Goal: Information Seeking & Learning: Learn about a topic

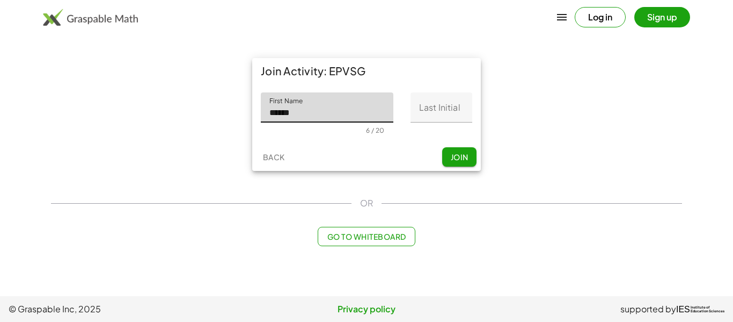
type input "******"
click at [439, 103] on input "Last Initial" at bounding box center [442, 107] width 62 height 30
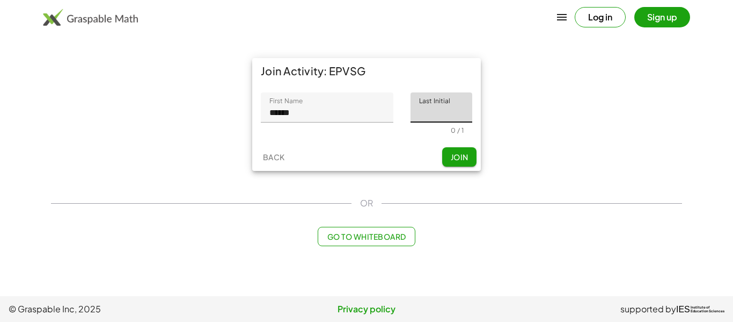
type input "*"
click at [452, 157] on span "Join" at bounding box center [459, 157] width 18 height 10
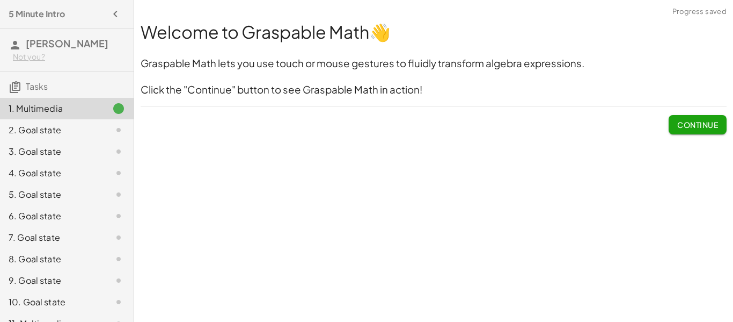
click at [707, 120] on span "Continue" at bounding box center [697, 125] width 41 height 10
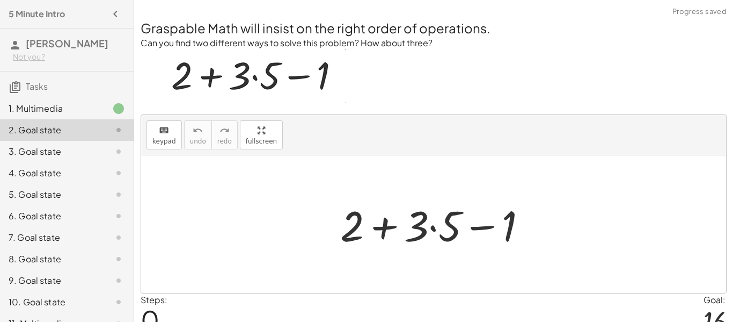
click at [430, 229] on div at bounding box center [438, 223] width 206 height 55
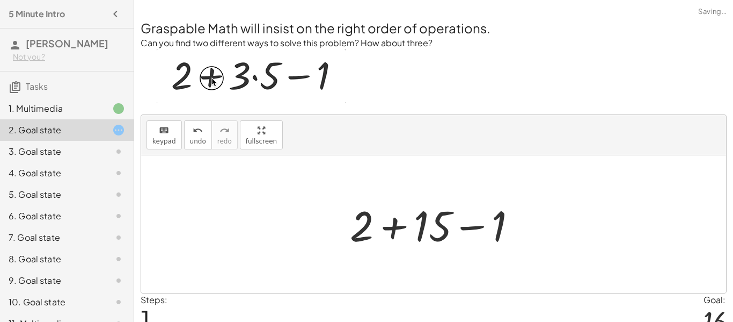
click at [396, 227] on div at bounding box center [438, 223] width 186 height 55
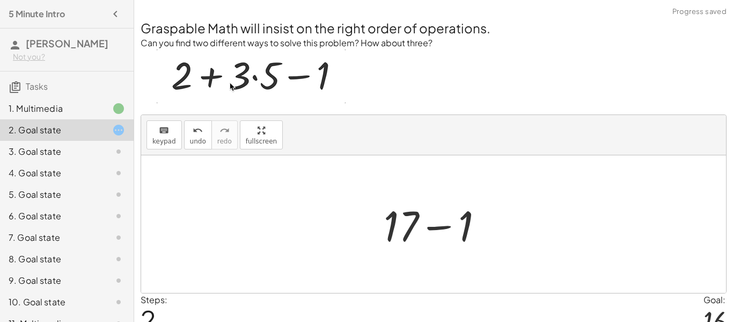
click at [441, 223] on div at bounding box center [437, 223] width 119 height 55
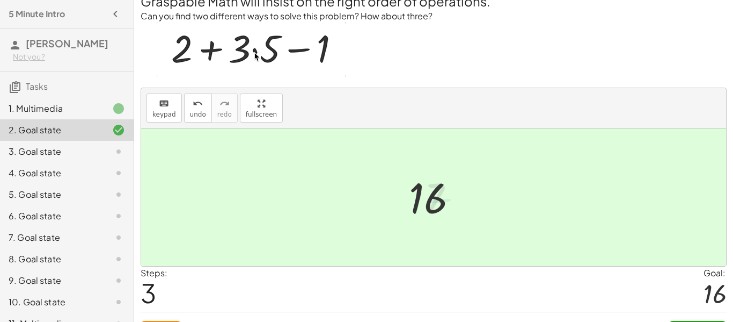
scroll to position [52, 0]
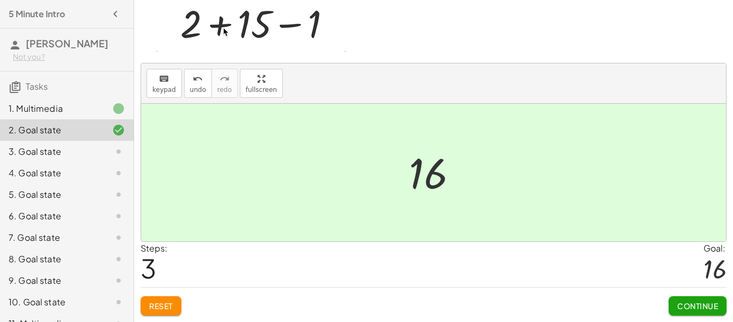
click at [695, 303] on span "Continue" at bounding box center [697, 306] width 41 height 10
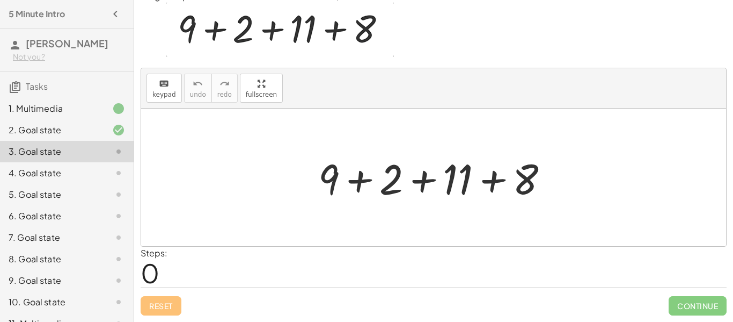
scroll to position [47, 0]
click at [414, 177] on div at bounding box center [438, 177] width 250 height 55
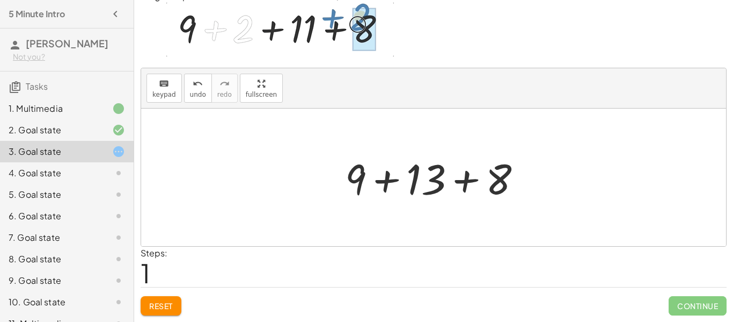
click at [456, 184] on div at bounding box center [438, 177] width 196 height 55
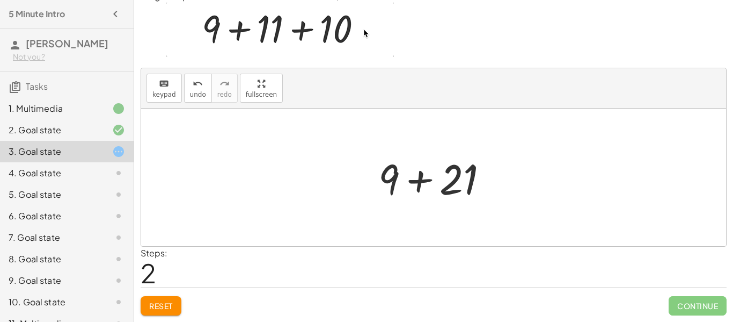
click at [418, 177] on div at bounding box center [437, 177] width 129 height 55
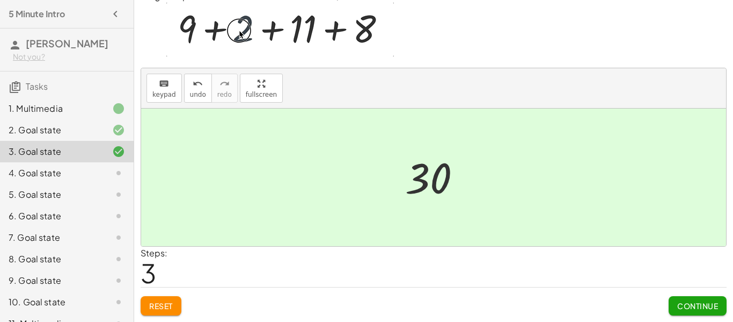
click at [689, 304] on span "Continue" at bounding box center [697, 306] width 41 height 10
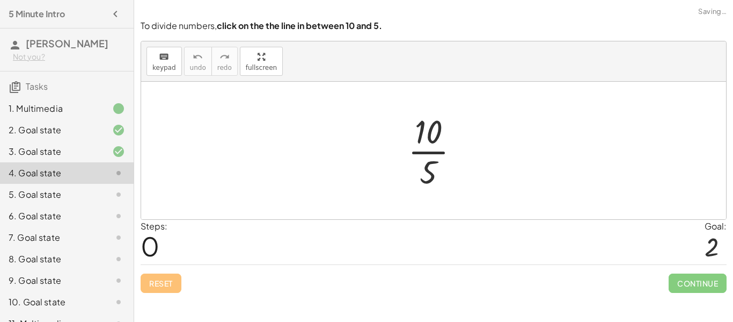
scroll to position [0, 0]
click at [422, 152] on div at bounding box center [438, 150] width 71 height 83
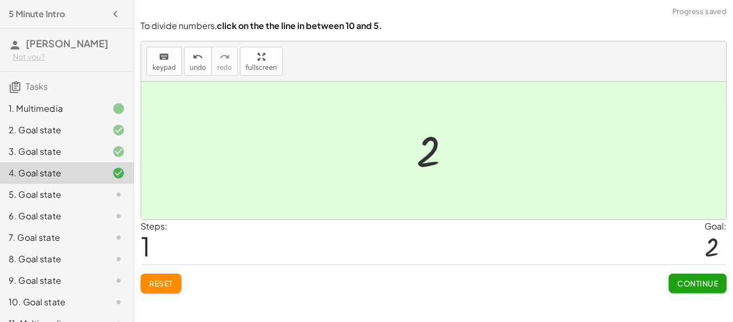
click at [702, 282] on span "Continue" at bounding box center [697, 283] width 41 height 10
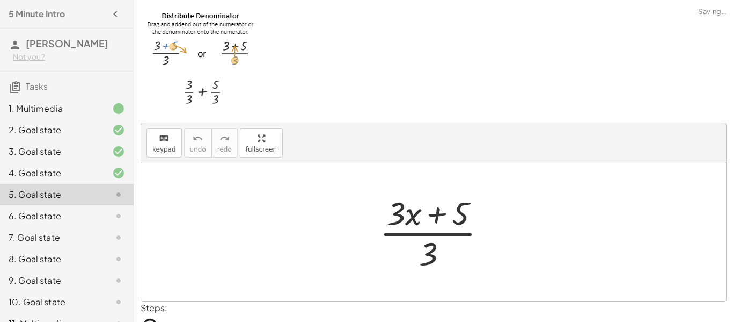
click at [429, 230] on div at bounding box center [438, 232] width 126 height 83
click at [429, 235] on div at bounding box center [438, 232] width 126 height 83
click at [411, 213] on div at bounding box center [438, 232] width 126 height 83
drag, startPoint x: 399, startPoint y: 216, endPoint x: 390, endPoint y: 216, distance: 8.6
click at [390, 216] on div at bounding box center [438, 232] width 126 height 83
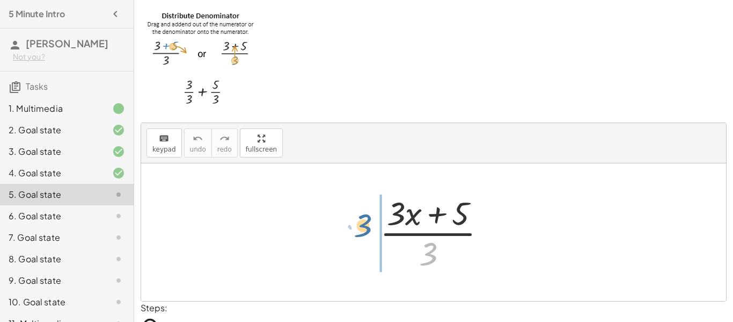
drag, startPoint x: 430, startPoint y: 257, endPoint x: 364, endPoint y: 228, distance: 71.9
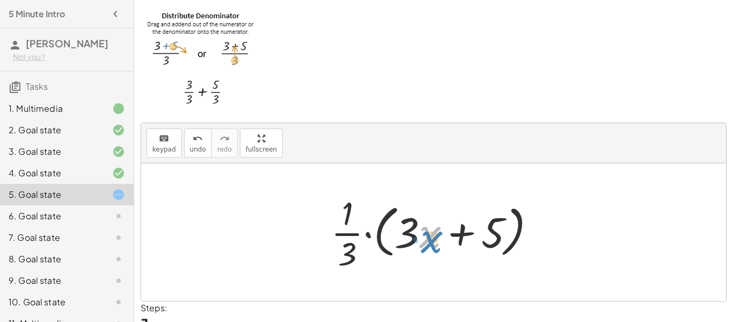
drag, startPoint x: 421, startPoint y: 231, endPoint x: 434, endPoint y: 231, distance: 12.4
click at [434, 231] on div at bounding box center [438, 232] width 224 height 83
click at [368, 233] on div at bounding box center [438, 232] width 224 height 83
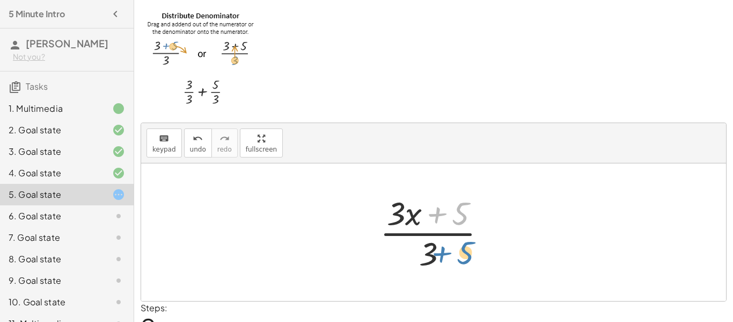
drag, startPoint x: 463, startPoint y: 210, endPoint x: 468, endPoint y: 250, distance: 40.5
click at [468, 250] on div at bounding box center [438, 232] width 126 height 83
drag, startPoint x: 399, startPoint y: 214, endPoint x: 404, endPoint y: 247, distance: 33.7
click at [404, 247] on div at bounding box center [438, 232] width 126 height 83
drag, startPoint x: 396, startPoint y: 212, endPoint x: 411, endPoint y: 269, distance: 59.0
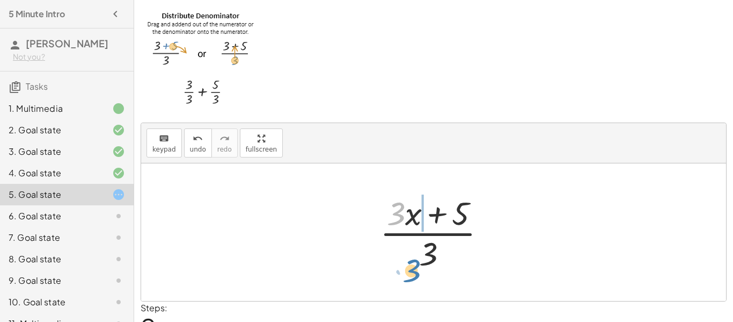
click at [411, 269] on div at bounding box center [438, 232] width 126 height 83
click at [403, 217] on div at bounding box center [438, 232] width 134 height 83
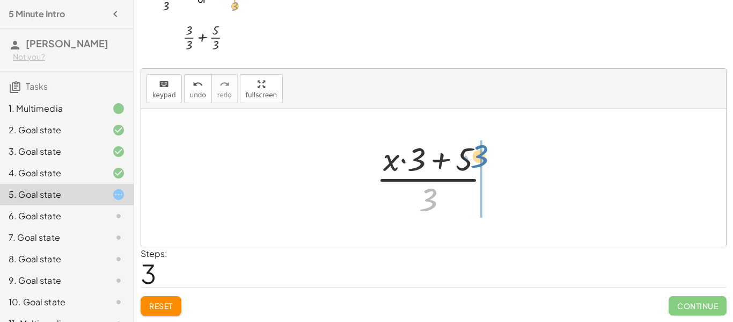
drag, startPoint x: 426, startPoint y: 201, endPoint x: 480, endPoint y: 158, distance: 69.6
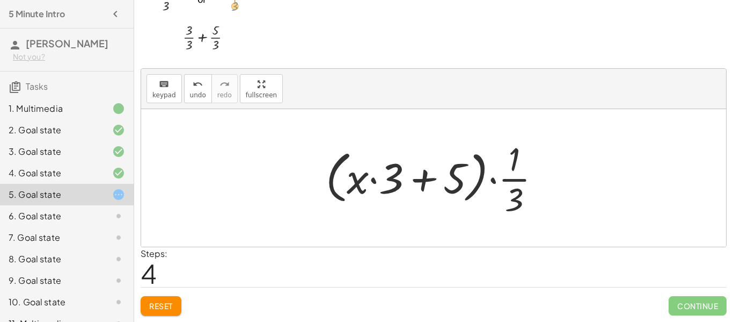
click at [488, 176] on div at bounding box center [437, 177] width 235 height 83
click at [375, 179] on div at bounding box center [437, 177] width 235 height 83
click at [413, 182] on div at bounding box center [437, 177] width 235 height 83
click at [421, 182] on div at bounding box center [437, 177] width 235 height 83
click at [199, 91] on span "undo" at bounding box center [198, 95] width 16 height 8
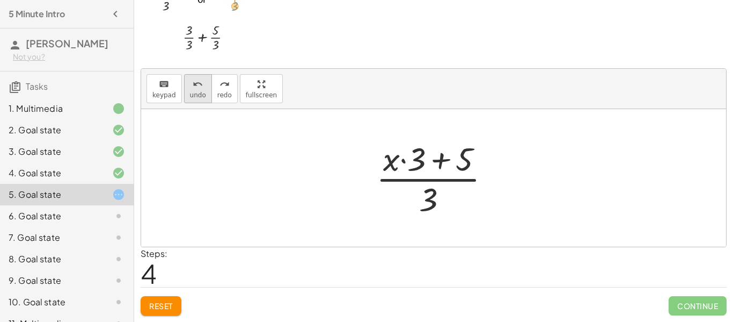
click at [186, 87] on button "undo undo" at bounding box center [198, 88] width 28 height 29
click at [436, 160] on div at bounding box center [438, 177] width 126 height 83
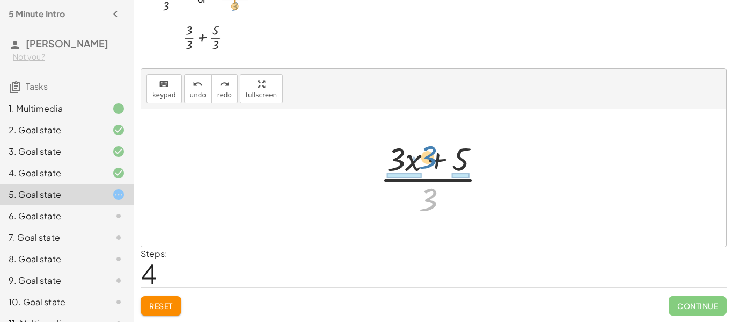
drag, startPoint x: 432, startPoint y: 202, endPoint x: 432, endPoint y: 158, distance: 43.5
click at [432, 158] on div at bounding box center [438, 177] width 126 height 83
click at [432, 158] on div at bounding box center [437, 177] width 151 height 83
drag, startPoint x: 427, startPoint y: 201, endPoint x: 430, endPoint y: 159, distance: 42.0
click at [430, 159] on div at bounding box center [438, 177] width 126 height 83
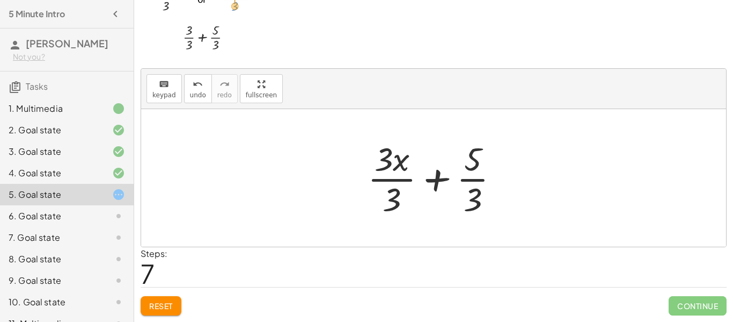
click at [464, 183] on div at bounding box center [437, 177] width 151 height 83
click at [437, 179] on div at bounding box center [437, 177] width 151 height 83
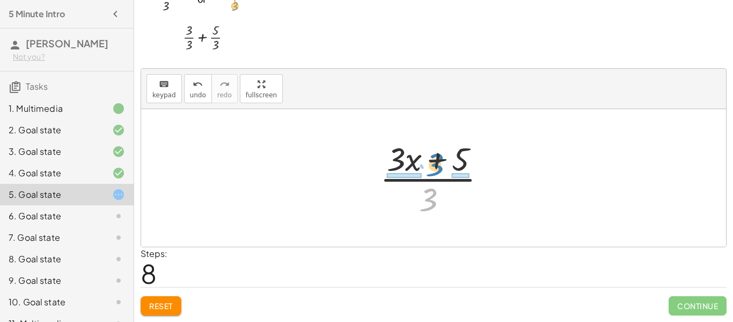
drag, startPoint x: 425, startPoint y: 199, endPoint x: 432, endPoint y: 165, distance: 35.1
click at [432, 165] on div at bounding box center [438, 177] width 126 height 83
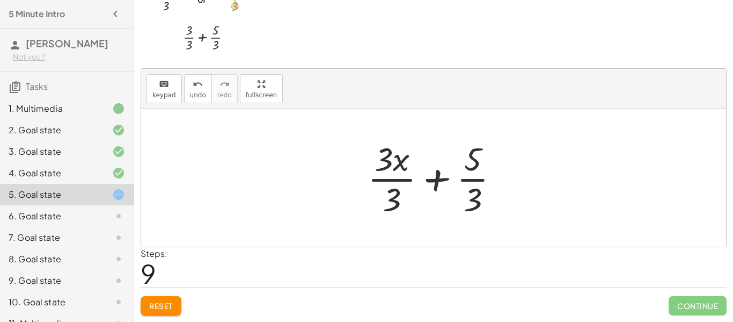
click at [388, 176] on div at bounding box center [437, 177] width 151 height 83
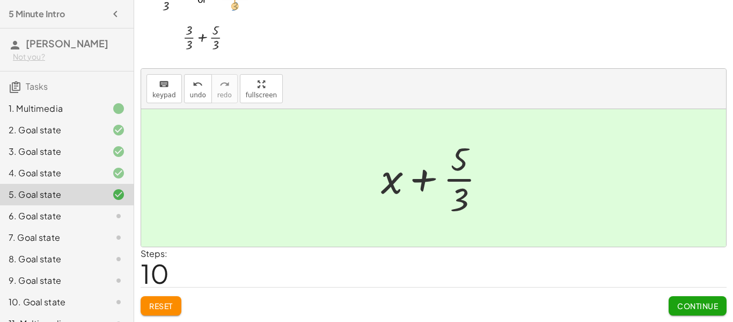
click at [700, 304] on span "Continue" at bounding box center [697, 306] width 41 height 10
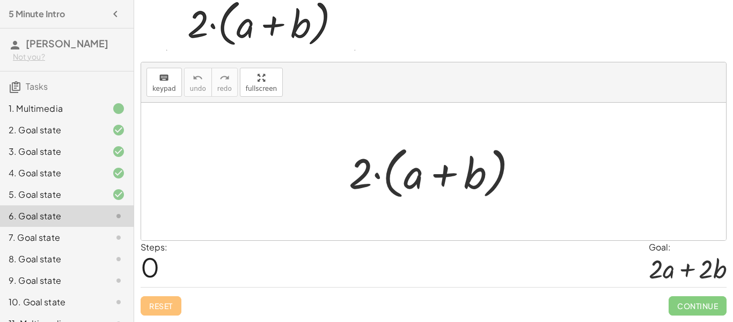
click at [376, 174] on div at bounding box center [438, 172] width 188 height 62
drag, startPoint x: 361, startPoint y: 175, endPoint x: 403, endPoint y: 178, distance: 42.5
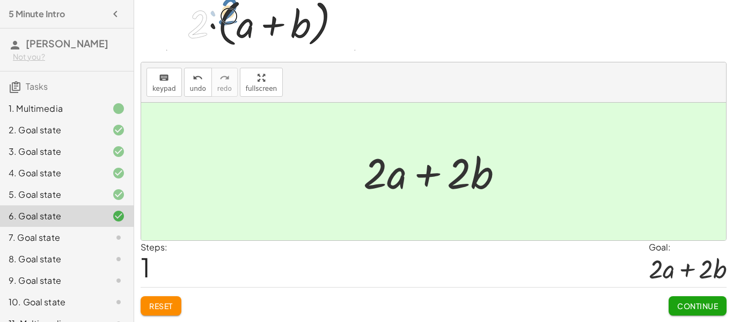
click at [680, 297] on button "Continue" at bounding box center [698, 305] width 58 height 19
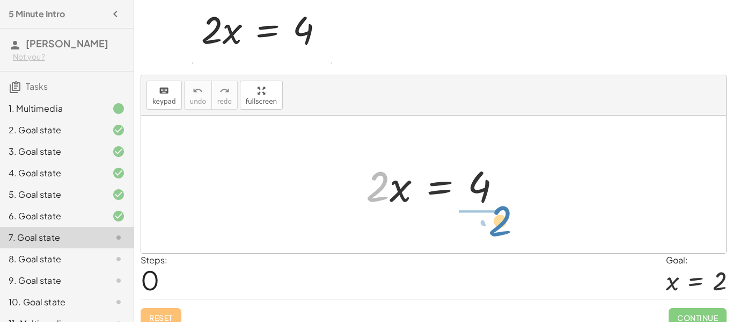
drag, startPoint x: 385, startPoint y: 188, endPoint x: 505, endPoint y: 226, distance: 125.1
click at [505, 226] on div "· 2 · x · 2 · x = 4" at bounding box center [433, 183] width 585 height 137
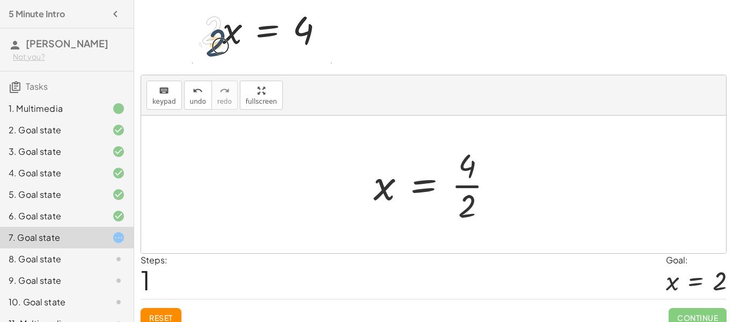
click at [455, 184] on div at bounding box center [437, 184] width 139 height 83
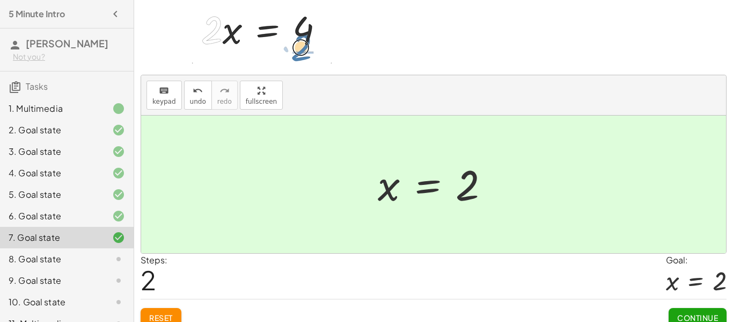
click at [705, 310] on button "Continue" at bounding box center [698, 317] width 58 height 19
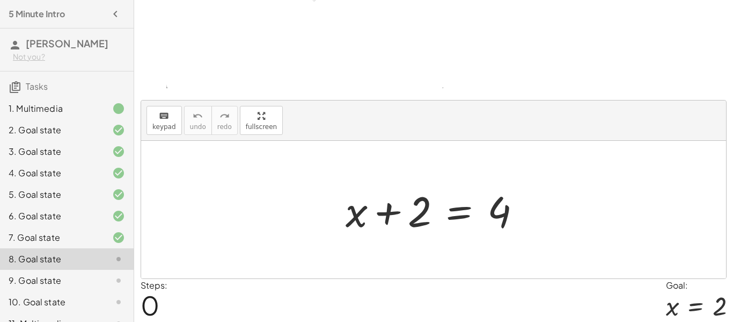
scroll to position [107, 0]
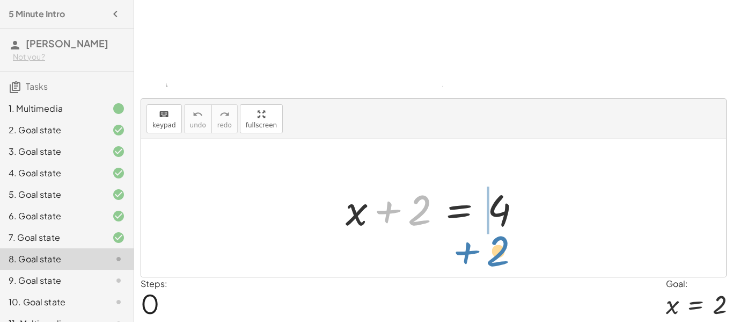
drag, startPoint x: 417, startPoint y: 206, endPoint x: 496, endPoint y: 245, distance: 88.3
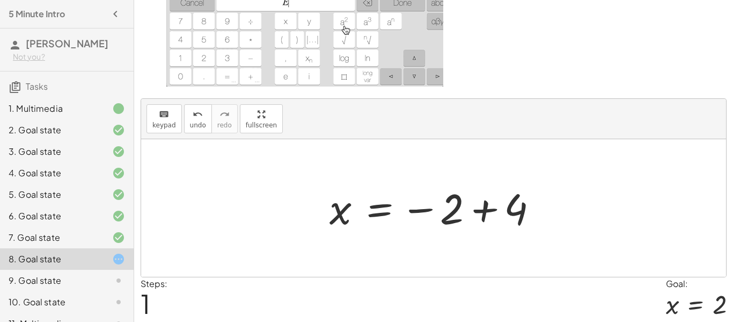
click at [479, 215] on div at bounding box center [438, 207] width 228 height 53
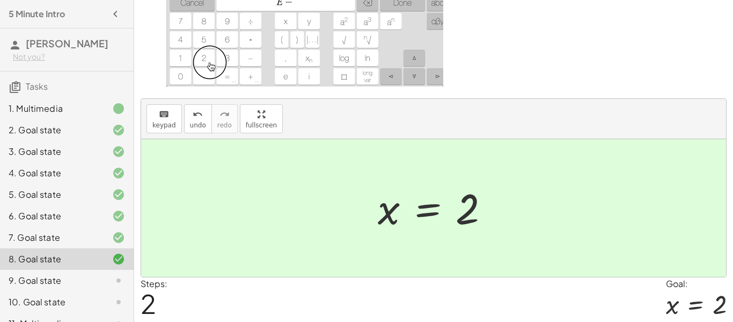
scroll to position [142, 0]
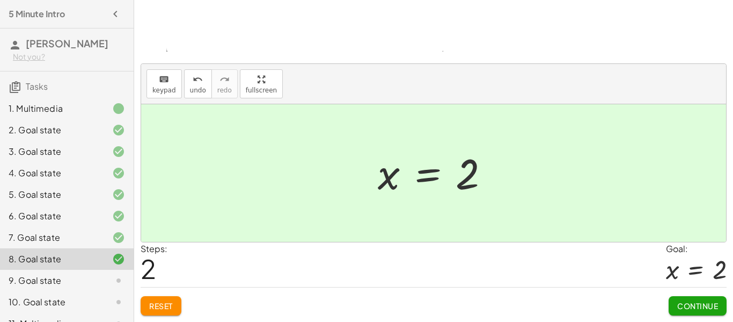
click at [700, 306] on span "Continue" at bounding box center [697, 306] width 41 height 10
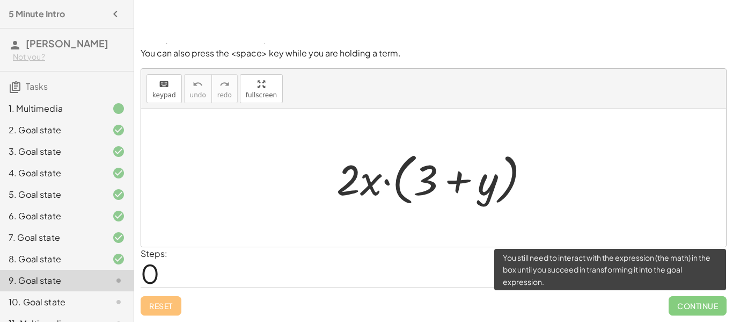
scroll to position [61, 0]
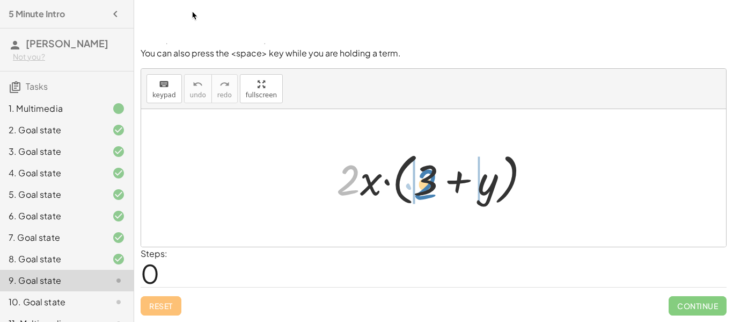
drag, startPoint x: 349, startPoint y: 180, endPoint x: 425, endPoint y: 185, distance: 75.9
click at [425, 185] on div at bounding box center [437, 178] width 213 height 62
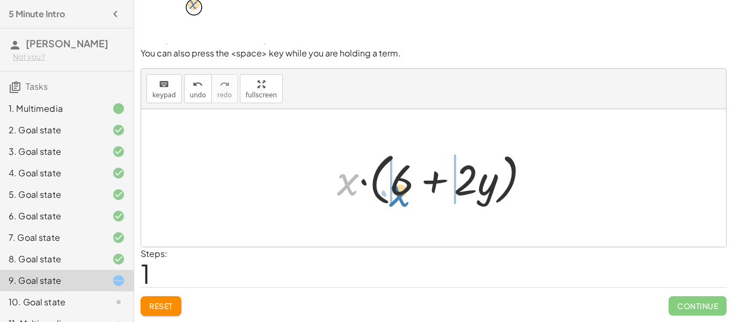
drag, startPoint x: 350, startPoint y: 182, endPoint x: 401, endPoint y: 192, distance: 51.9
click at [401, 192] on div at bounding box center [438, 178] width 212 height 62
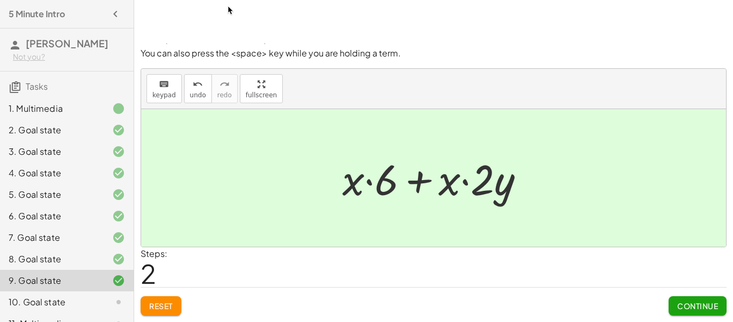
click at [718, 301] on span "Continue" at bounding box center [697, 306] width 41 height 10
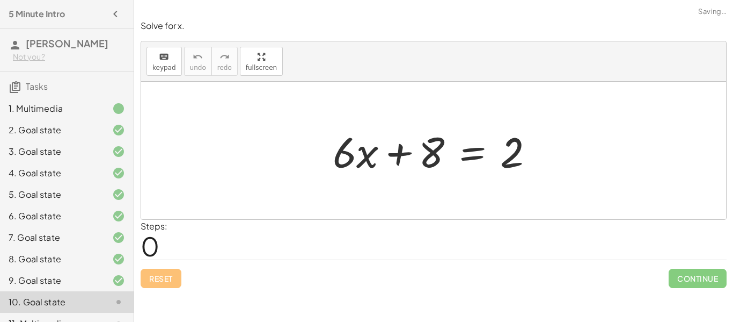
scroll to position [0, 0]
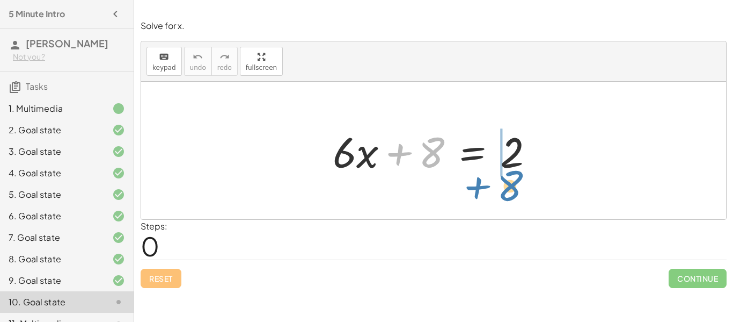
drag, startPoint x: 429, startPoint y: 157, endPoint x: 507, endPoint y: 190, distance: 85.1
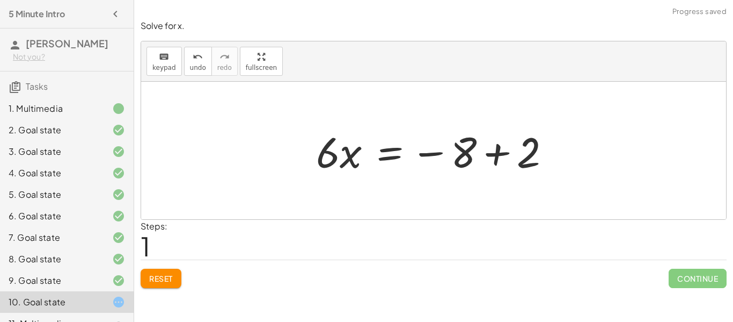
click at [491, 158] on div at bounding box center [438, 150] width 254 height 55
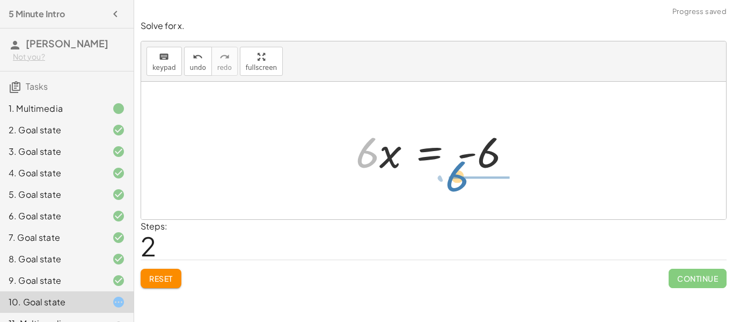
drag, startPoint x: 368, startPoint y: 154, endPoint x: 461, endPoint y: 179, distance: 96.2
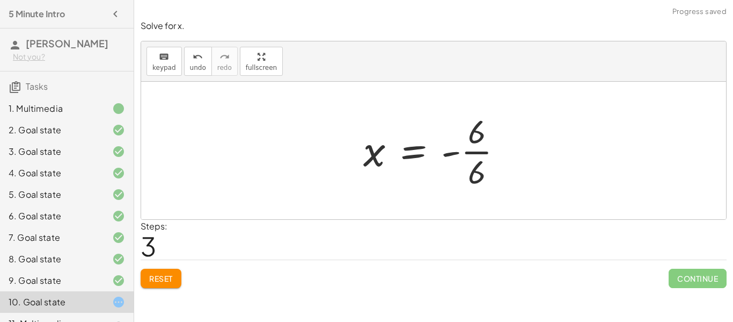
click at [473, 150] on div at bounding box center [437, 150] width 159 height 83
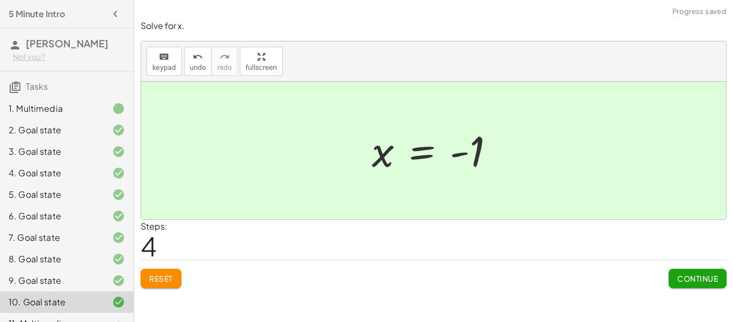
click at [699, 287] on button "Continue" at bounding box center [698, 277] width 58 height 19
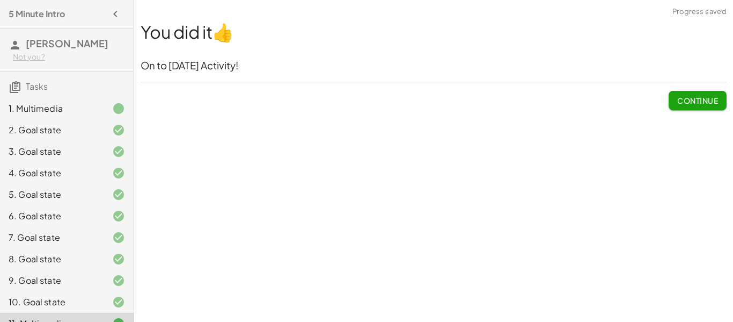
click at [720, 99] on button "Continue" at bounding box center [698, 100] width 58 height 19
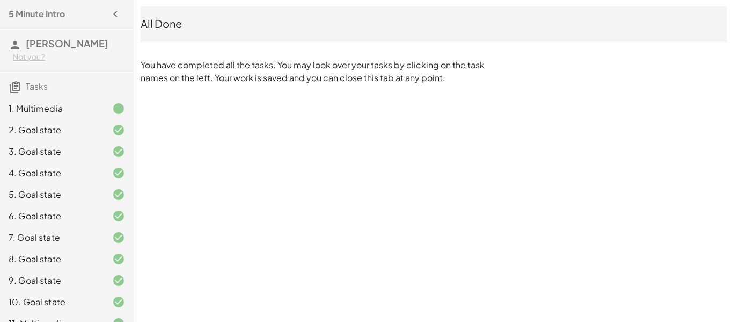
scroll to position [17, 0]
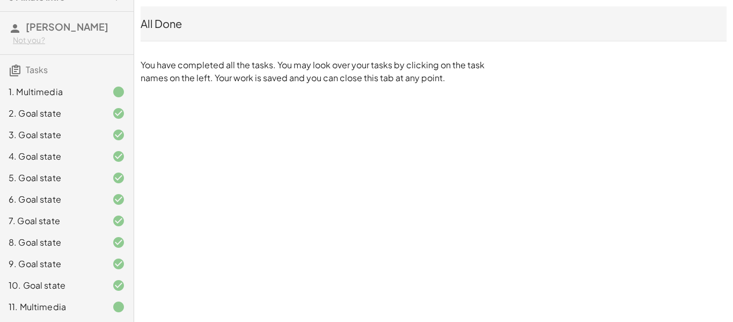
click at [187, 16] on div "All Done" at bounding box center [434, 23] width 586 height 15
click at [188, 30] on div "All Done" at bounding box center [434, 23] width 586 height 15
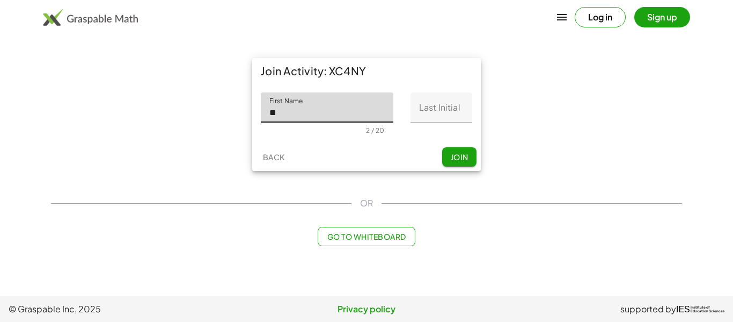
type input "******"
click at [431, 118] on input "Last Initial" at bounding box center [442, 107] width 62 height 30
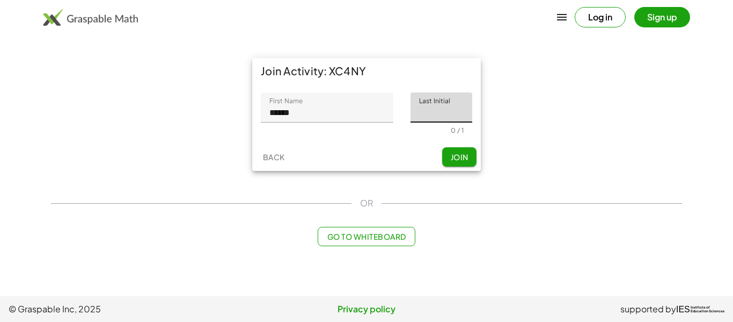
type input "*"
click at [447, 149] on button "Join" at bounding box center [459, 156] width 34 height 19
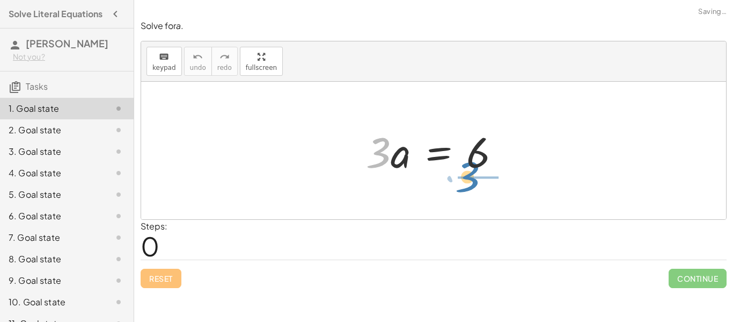
drag, startPoint x: 382, startPoint y: 155, endPoint x: 471, endPoint y: 179, distance: 92.5
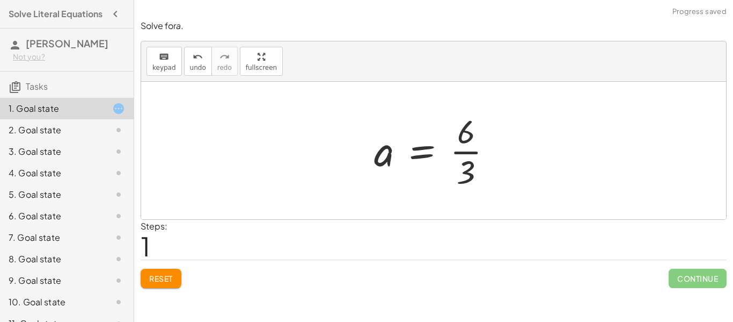
click at [441, 144] on div at bounding box center [438, 150] width 138 height 83
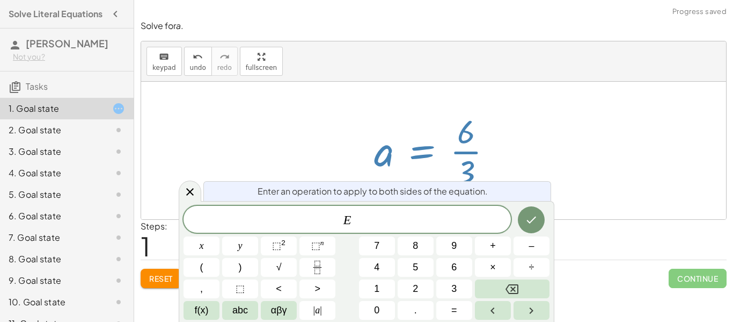
click at [458, 149] on div at bounding box center [438, 150] width 138 height 83
click at [469, 151] on div at bounding box center [438, 150] width 138 height 83
click at [537, 229] on button "Done" at bounding box center [531, 219] width 27 height 27
click at [527, 214] on icon "Done" at bounding box center [531, 219] width 13 height 13
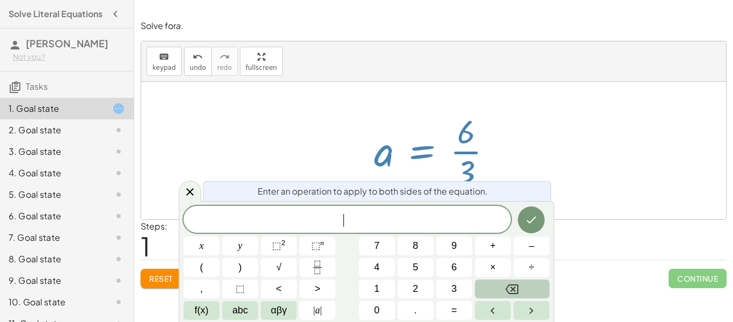
click at [507, 289] on icon "Backspace" at bounding box center [512, 289] width 13 height 10
click at [184, 189] on icon at bounding box center [190, 191] width 13 height 13
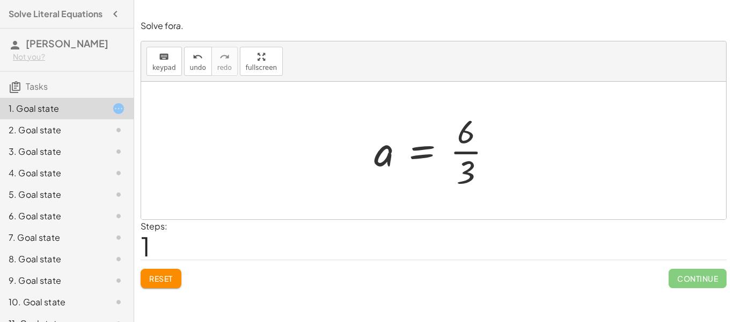
click at [472, 154] on div at bounding box center [438, 150] width 138 height 83
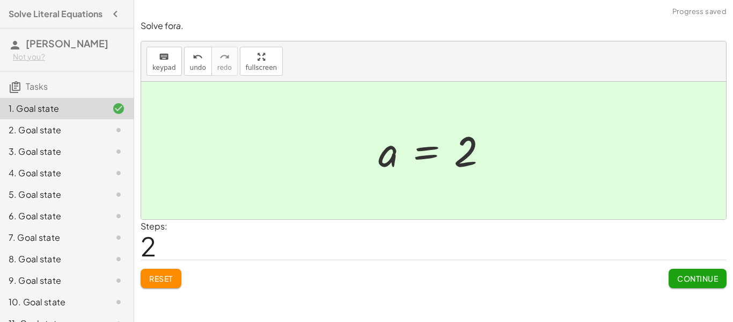
click at [702, 279] on span "Continue" at bounding box center [697, 278] width 41 height 10
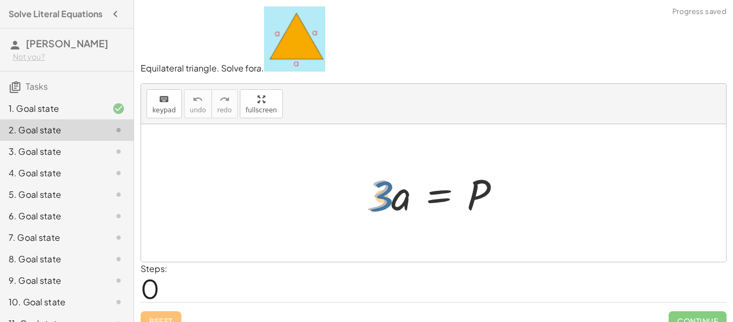
drag, startPoint x: 380, startPoint y: 193, endPoint x: 386, endPoint y: 195, distance: 7.0
click at [386, 195] on div at bounding box center [437, 192] width 153 height 55
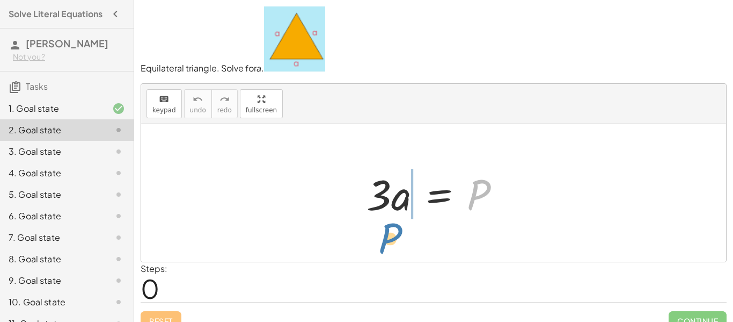
drag, startPoint x: 479, startPoint y: 205, endPoint x: 390, endPoint y: 248, distance: 98.4
click at [390, 248] on div "P · 3 · a = P" at bounding box center [433, 192] width 585 height 137
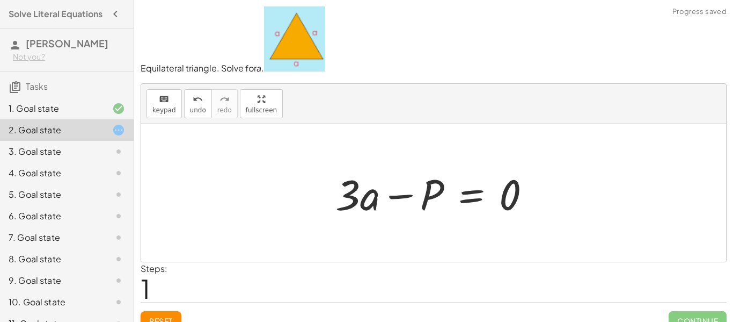
click at [394, 197] on div at bounding box center [437, 192] width 215 height 55
drag, startPoint x: 359, startPoint y: 206, endPoint x: 529, endPoint y: 198, distance: 170.4
click at [529, 198] on div at bounding box center [437, 192] width 215 height 55
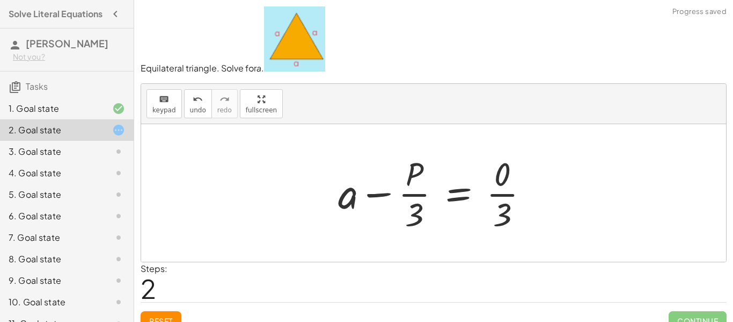
click at [407, 192] on div at bounding box center [438, 192] width 210 height 83
click at [368, 199] on div at bounding box center [438, 192] width 210 height 83
click at [368, 196] on div at bounding box center [438, 192] width 210 height 83
click at [507, 185] on div at bounding box center [438, 192] width 210 height 83
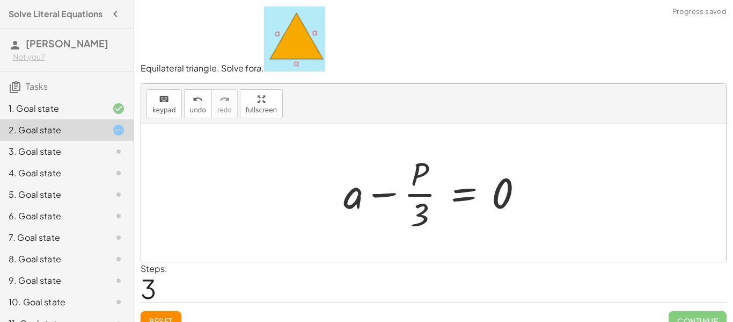
click at [414, 195] on div at bounding box center [437, 192] width 199 height 83
click at [381, 191] on div at bounding box center [437, 192] width 199 height 83
click at [359, 198] on div at bounding box center [437, 192] width 199 height 83
drag, startPoint x: 359, startPoint y: 198, endPoint x: 422, endPoint y: 216, distance: 66.1
click at [422, 216] on div at bounding box center [437, 192] width 199 height 83
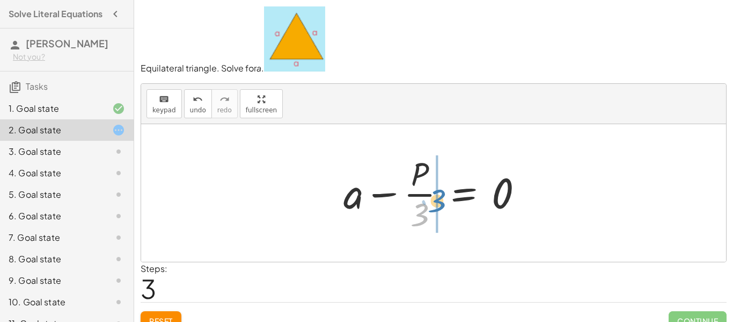
drag, startPoint x: 422, startPoint y: 220, endPoint x: 440, endPoint y: 206, distance: 22.1
click at [440, 206] on div at bounding box center [437, 192] width 199 height 83
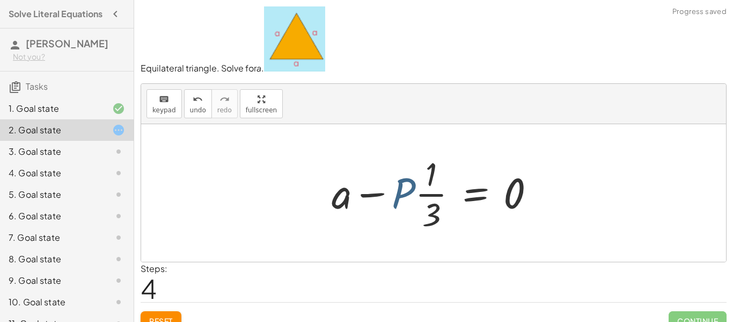
click at [409, 198] on div at bounding box center [437, 192] width 223 height 83
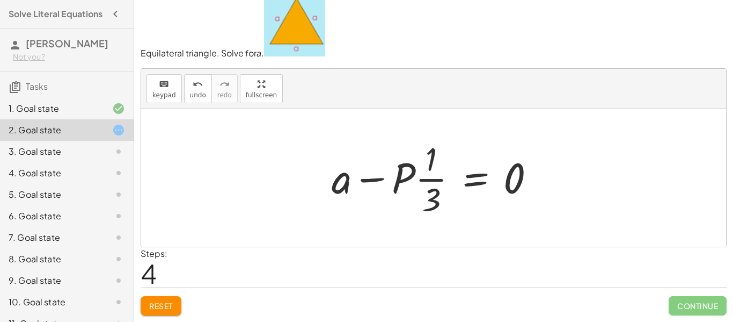
click at [163, 313] on button "Reset" at bounding box center [161, 305] width 41 height 19
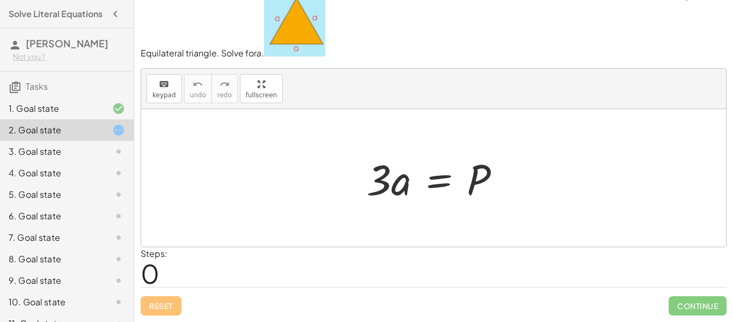
click at [61, 184] on div "3. Goal state" at bounding box center [67, 194] width 134 height 21
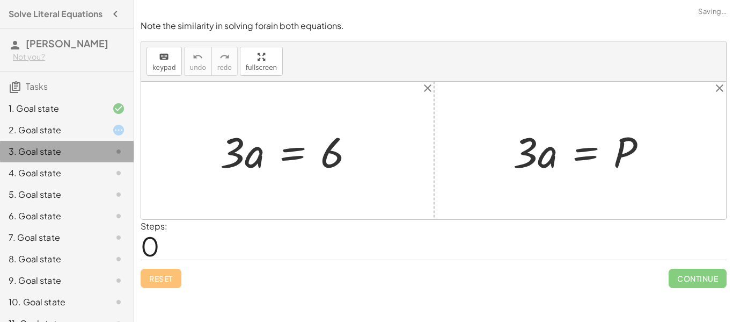
scroll to position [0, 0]
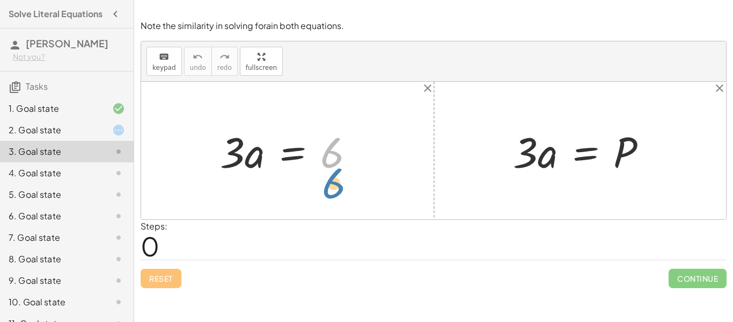
drag, startPoint x: 333, startPoint y: 157, endPoint x: 337, endPoint y: 179, distance: 21.8
drag, startPoint x: 233, startPoint y: 159, endPoint x: 322, endPoint y: 198, distance: 96.1
click at [322, 198] on div "· 3 · 3 · a = 6 · 3 · a = P" at bounding box center [433, 150] width 585 height 137
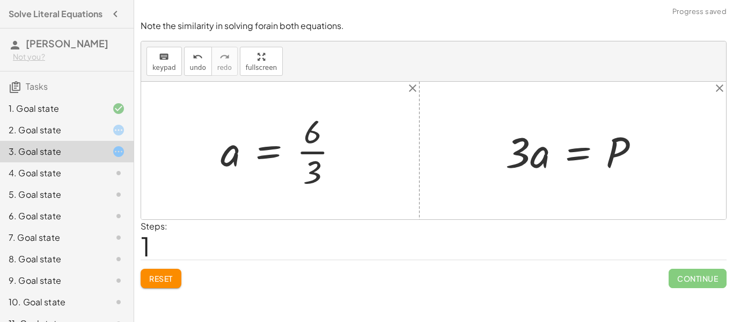
click at [310, 154] on div at bounding box center [284, 150] width 138 height 83
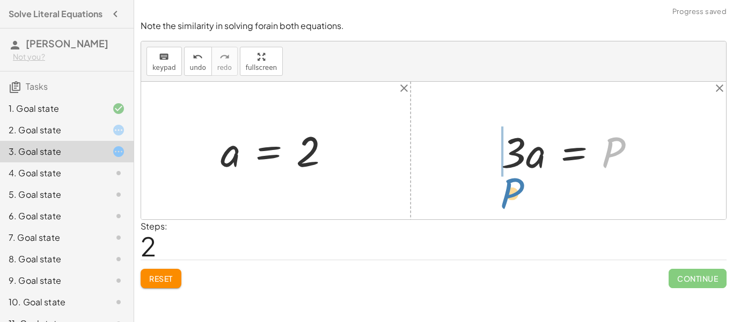
drag, startPoint x: 613, startPoint y: 157, endPoint x: 512, endPoint y: 198, distance: 109.3
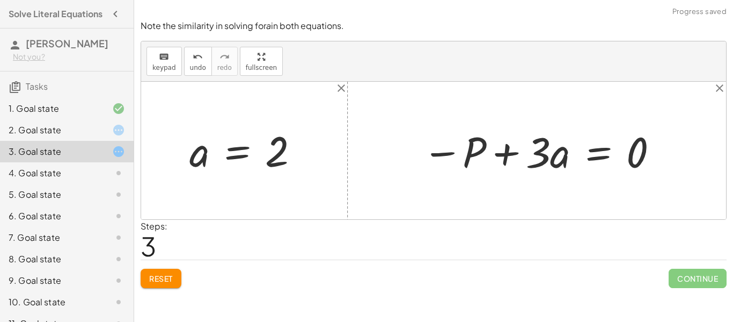
click at [496, 150] on div at bounding box center [540, 150] width 247 height 55
click at [451, 152] on div at bounding box center [540, 150] width 247 height 55
click at [529, 149] on div at bounding box center [540, 150] width 247 height 55
click at [547, 148] on div at bounding box center [540, 150] width 247 height 55
click at [590, 150] on div at bounding box center [540, 150] width 247 height 55
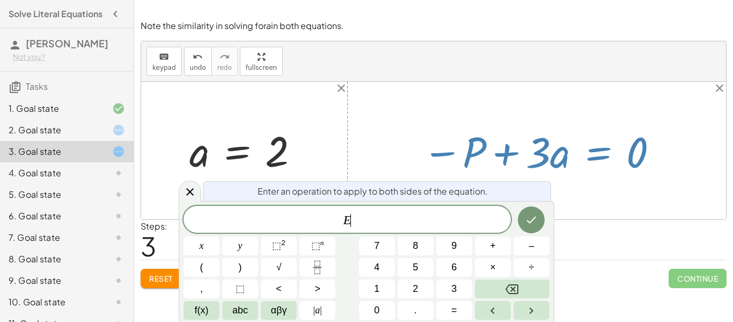
scroll to position [2, 0]
click at [616, 159] on div at bounding box center [540, 150] width 247 height 55
click at [596, 155] on div at bounding box center [540, 150] width 247 height 55
click at [187, 190] on icon at bounding box center [190, 191] width 13 height 13
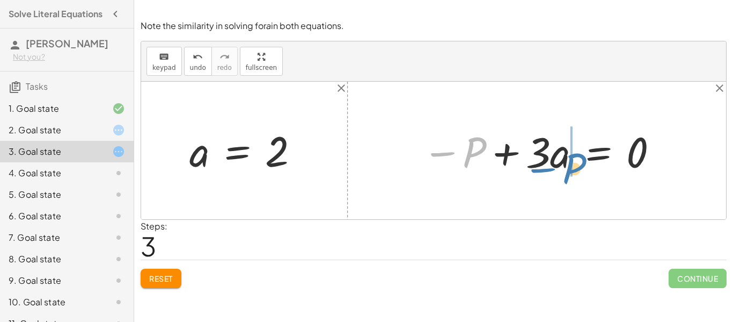
drag, startPoint x: 470, startPoint y: 150, endPoint x: 571, endPoint y: 166, distance: 101.7
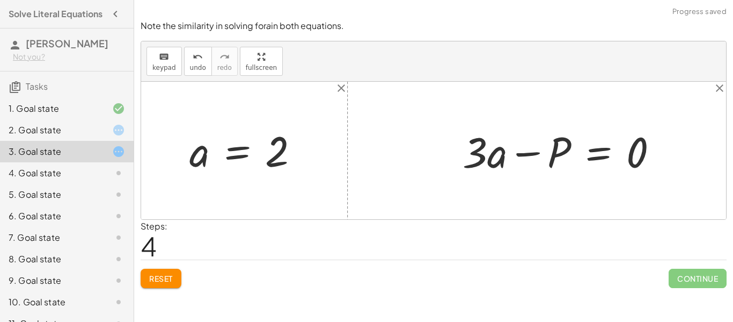
click at [523, 154] on div at bounding box center [564, 150] width 215 height 55
drag, startPoint x: 630, startPoint y: 149, endPoint x: 558, endPoint y: 180, distance: 78.2
click at [558, 180] on div "· 3 · a = P − P + · 3 · a = 0 0 · 3 · a = P − + 0" at bounding box center [561, 150] width 228 height 61
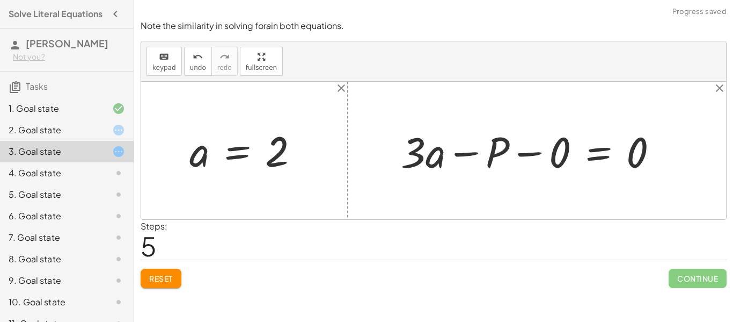
click at [531, 154] on div at bounding box center [534, 150] width 276 height 55
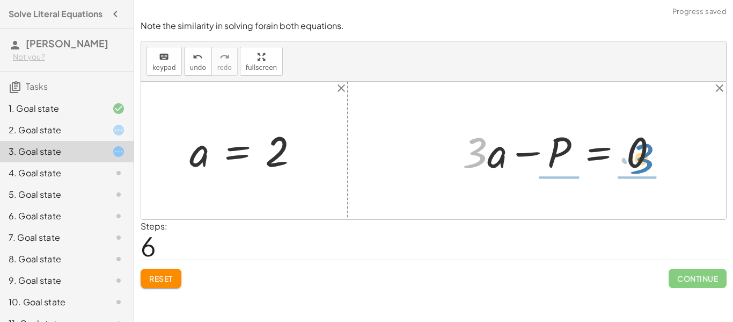
drag, startPoint x: 482, startPoint y: 158, endPoint x: 649, endPoint y: 164, distance: 167.0
click at [649, 164] on div at bounding box center [564, 150] width 215 height 55
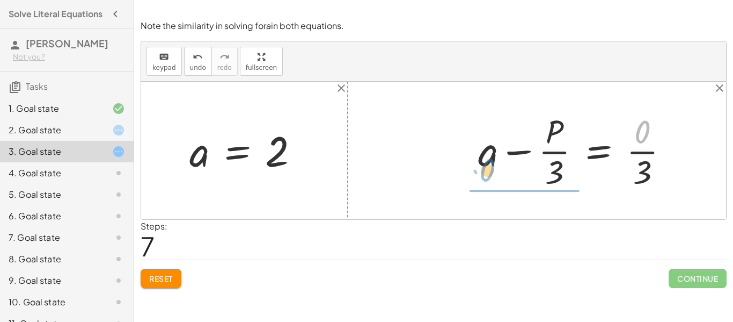
drag, startPoint x: 639, startPoint y: 129, endPoint x: 484, endPoint y: 164, distance: 159.4
click at [484, 164] on div at bounding box center [578, 150] width 210 height 83
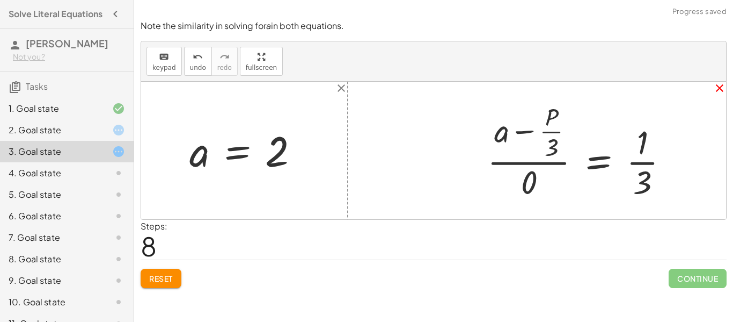
click at [717, 94] on button "close" at bounding box center [719, 90] width 13 height 17
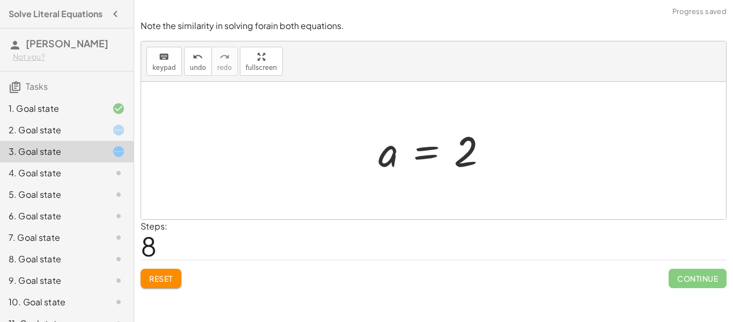
click at [41, 169] on div "4. Goal state" at bounding box center [52, 172] width 86 height 13
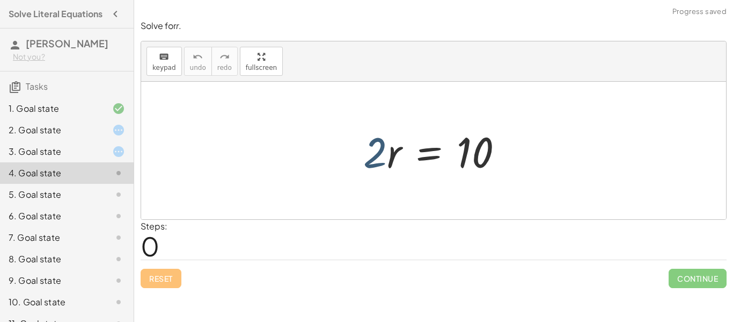
click at [383, 169] on div at bounding box center [437, 150] width 159 height 55
drag, startPoint x: 374, startPoint y: 161, endPoint x: 514, endPoint y: 211, distance: 148.9
click at [514, 211] on div "· 2 · 2 · r = 10" at bounding box center [433, 150] width 585 height 137
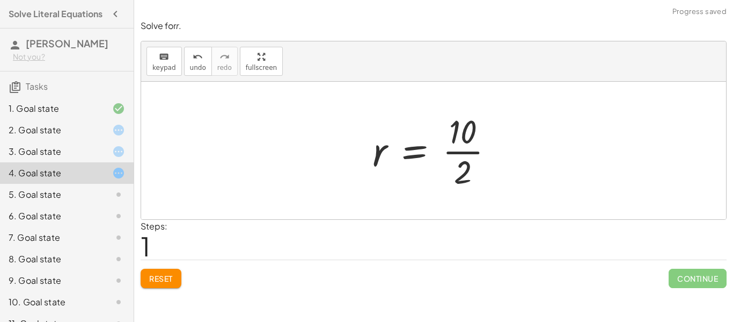
click at [462, 153] on div at bounding box center [437, 150] width 141 height 83
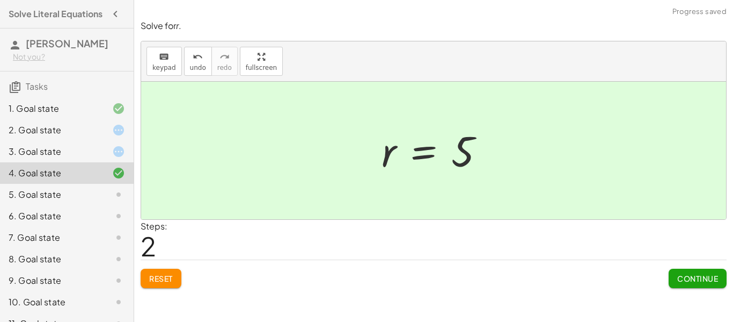
click at [697, 277] on span "Continue" at bounding box center [697, 278] width 41 height 10
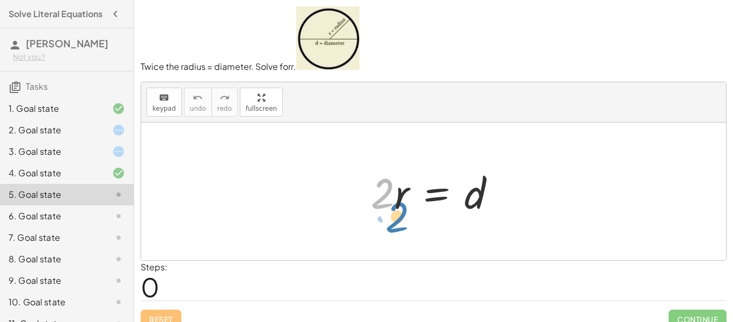
drag, startPoint x: 389, startPoint y: 188, endPoint x: 328, endPoint y: 193, distance: 60.3
drag, startPoint x: 480, startPoint y: 194, endPoint x: 416, endPoint y: 203, distance: 65.1
click at [416, 203] on div at bounding box center [438, 191] width 144 height 55
